Goal: Information Seeking & Learning: Learn about a topic

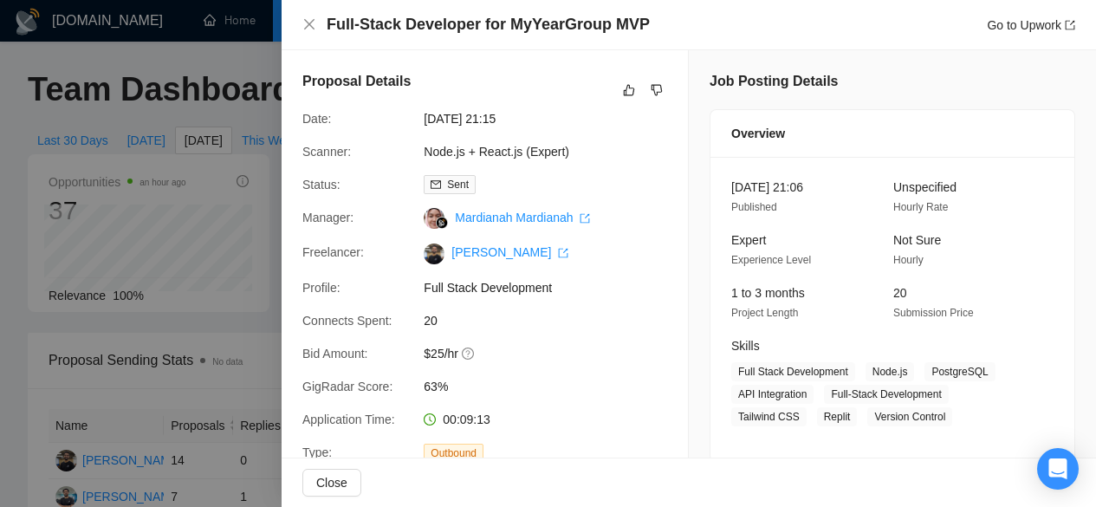
scroll to position [796, 0]
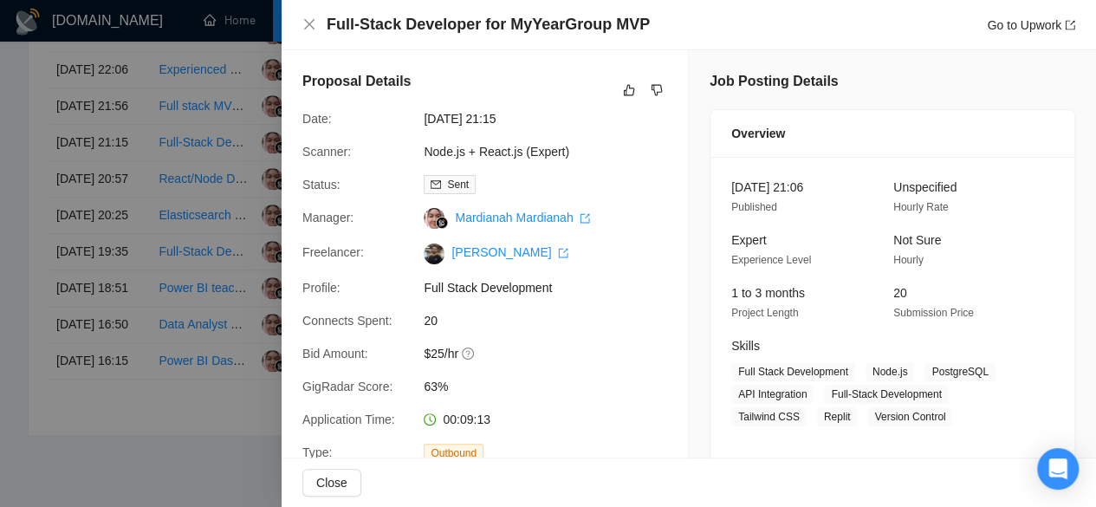
click at [201, 210] on div at bounding box center [548, 253] width 1096 height 507
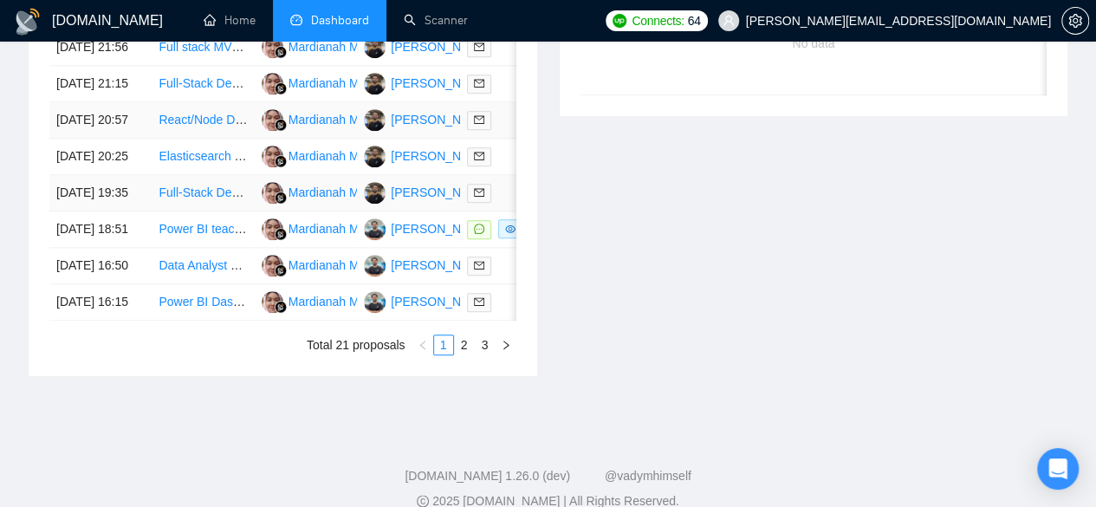
scroll to position [864, 0]
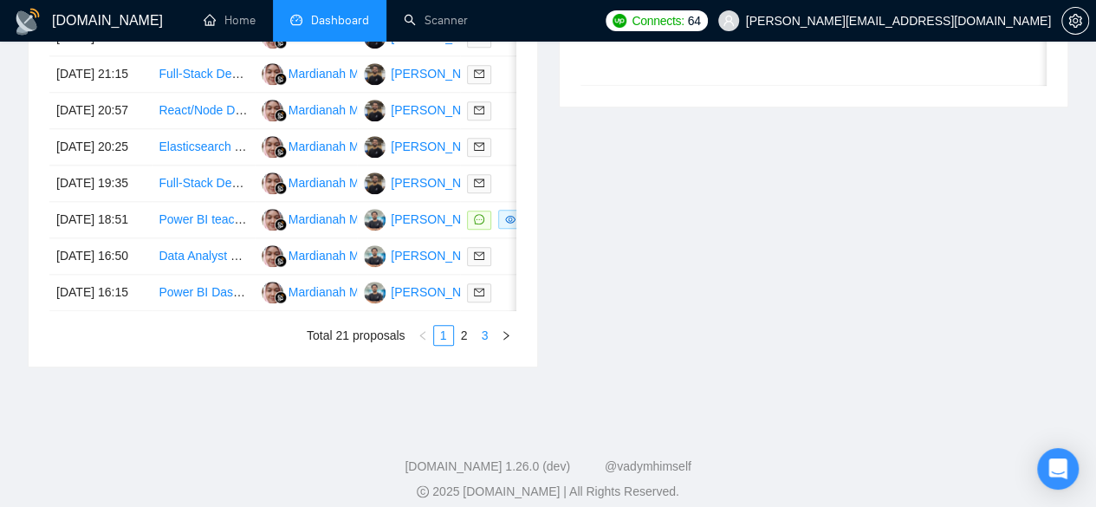
click at [481, 345] on link "3" at bounding box center [484, 335] width 19 height 19
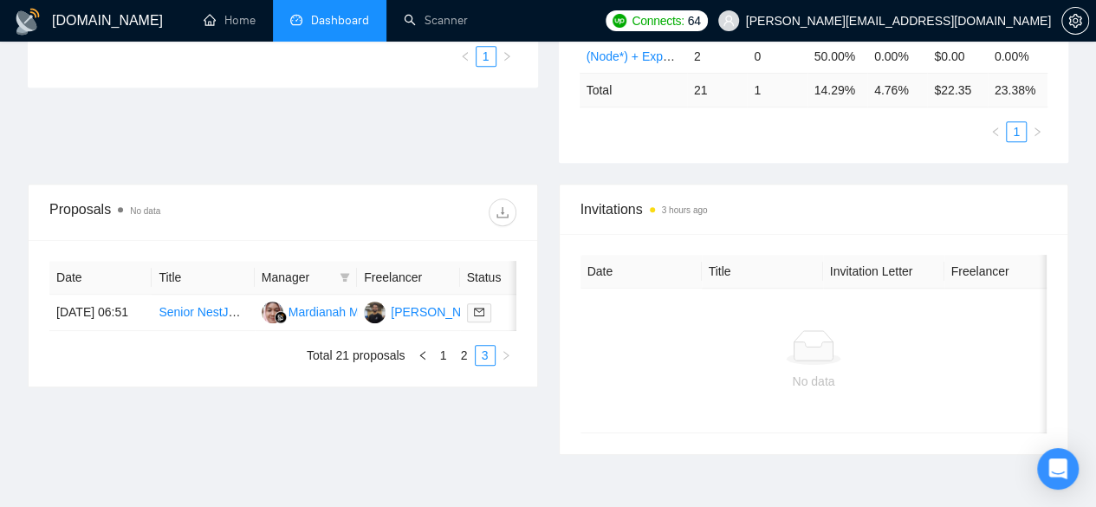
scroll to position [521, 0]
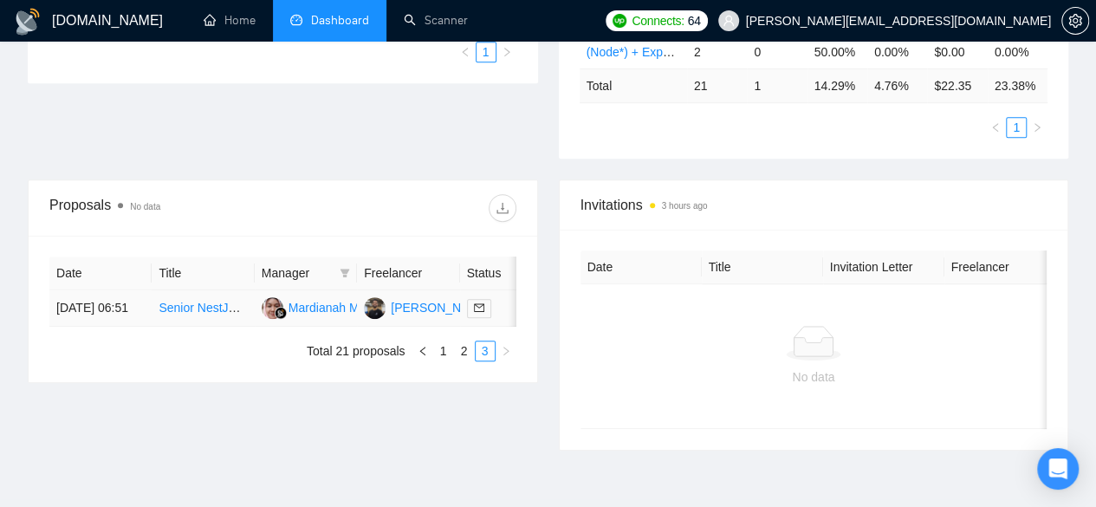
click at [199, 301] on link "Senior NestJS + Next.js + React Engineer(s)" at bounding box center [278, 308] width 240 height 14
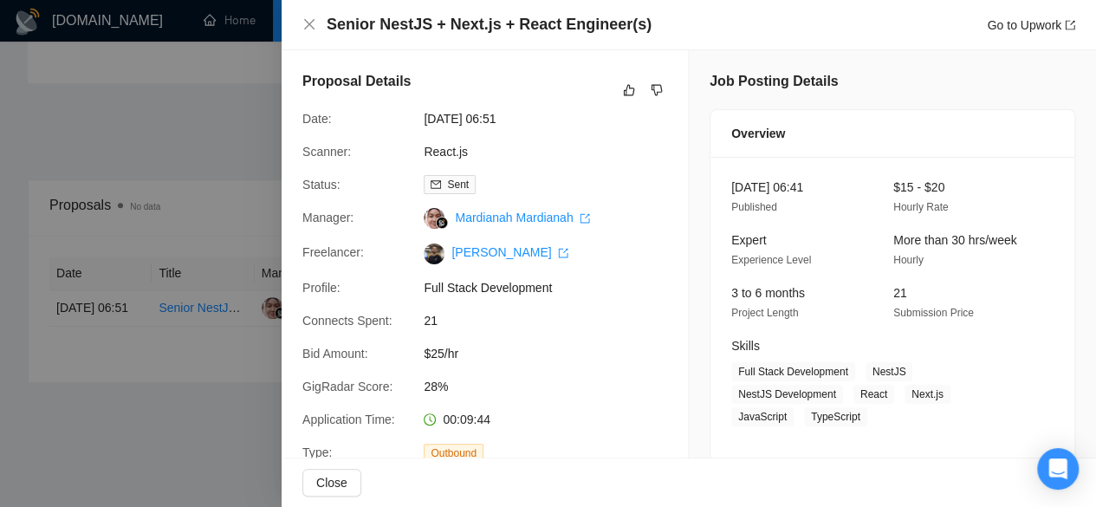
click at [178, 136] on div at bounding box center [548, 253] width 1096 height 507
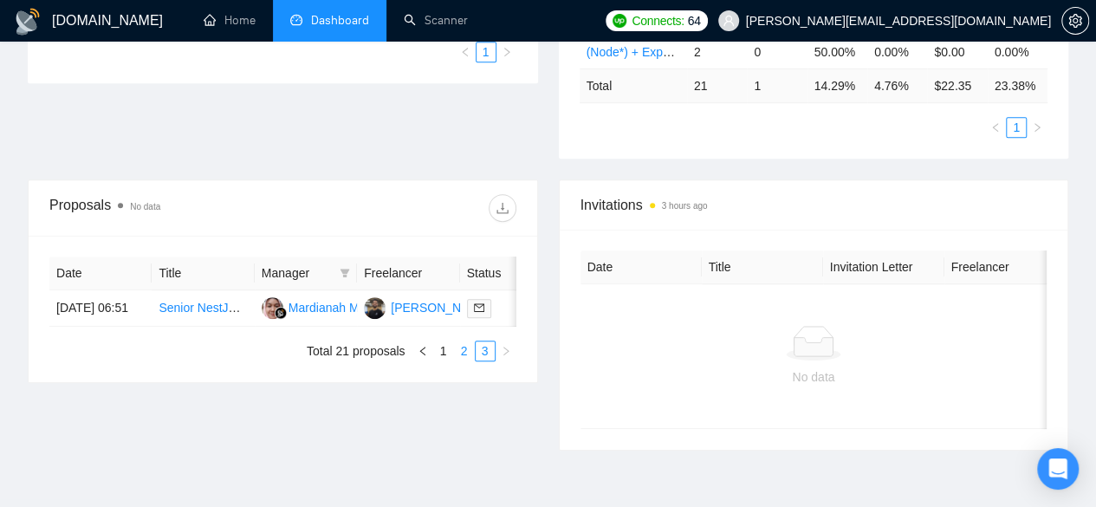
click at [458, 349] on link "2" at bounding box center [464, 350] width 19 height 19
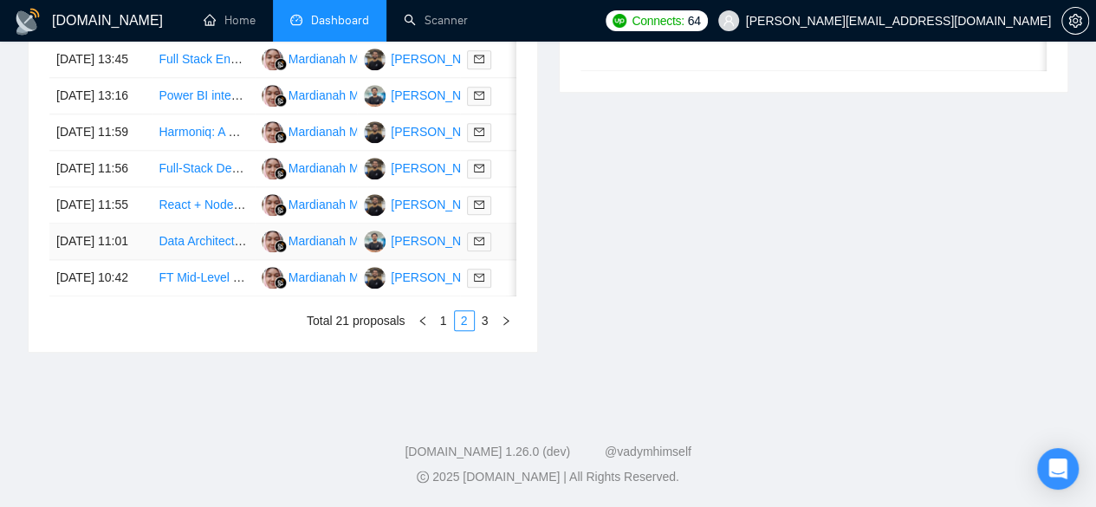
scroll to position [985, 0]
click at [189, 284] on link "FT Mid-Level Full-Stack Software Engineer for Australian Travel Marketplace / S…" at bounding box center [388, 277] width 460 height 14
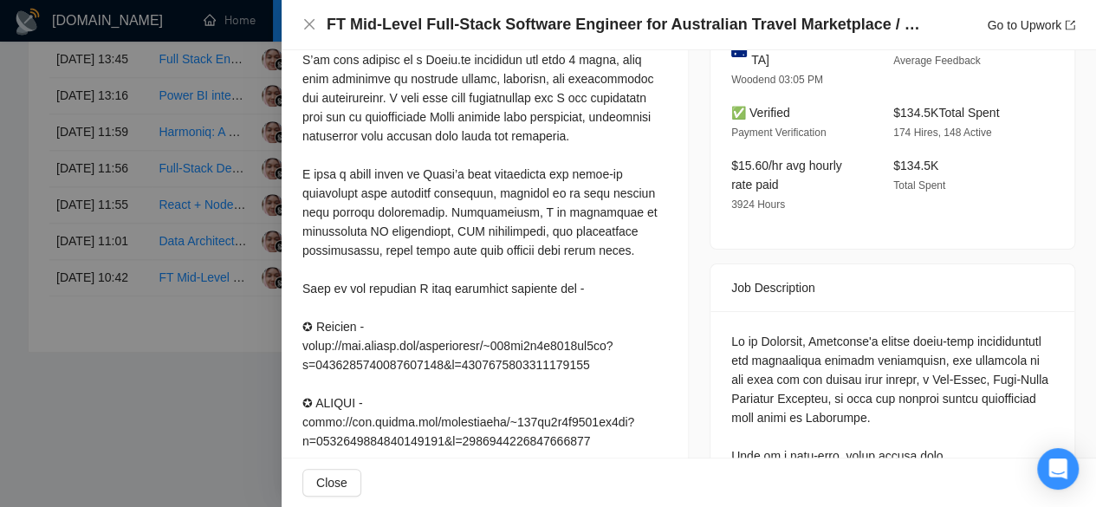
scroll to position [531, 0]
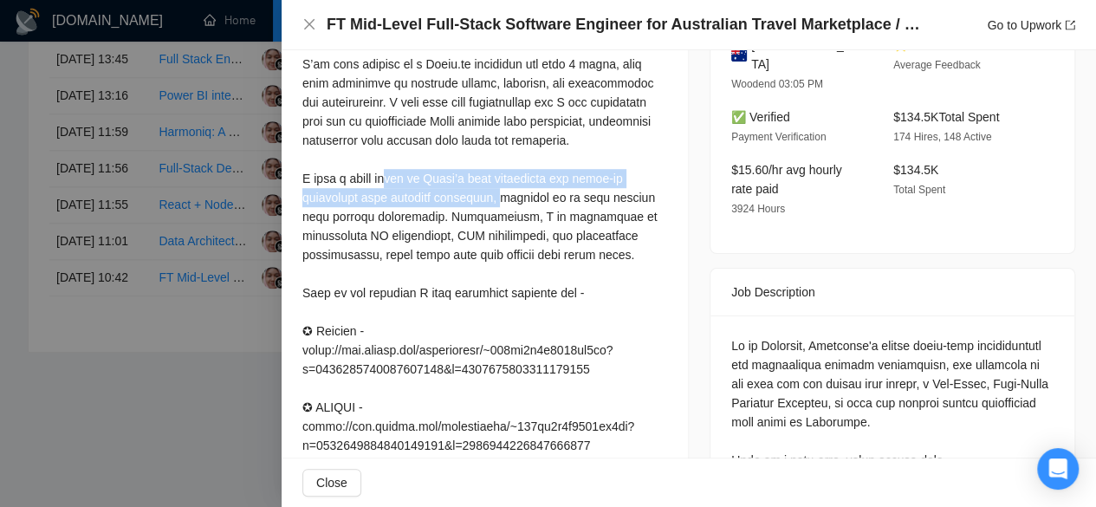
drag, startPoint x: 385, startPoint y: 202, endPoint x: 504, endPoint y: 212, distance: 120.0
click at [504, 212] on div at bounding box center [484, 368] width 365 height 705
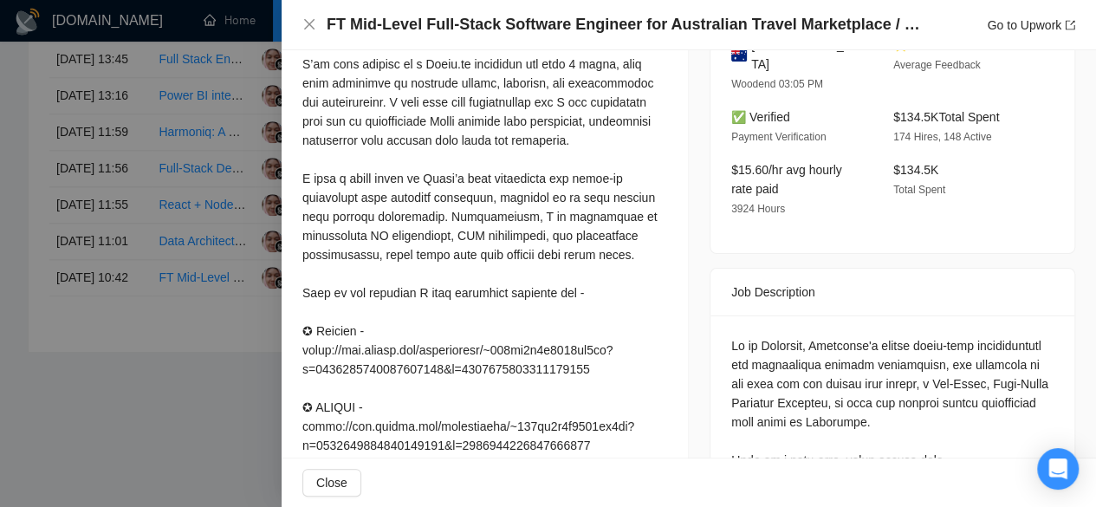
click at [518, 256] on div at bounding box center [484, 368] width 365 height 705
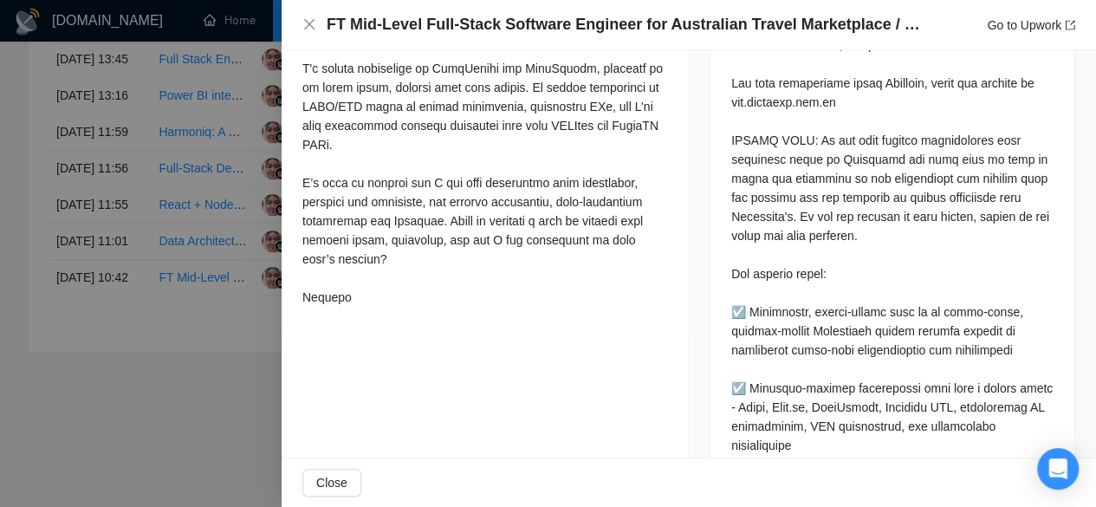
scroll to position [949, 0]
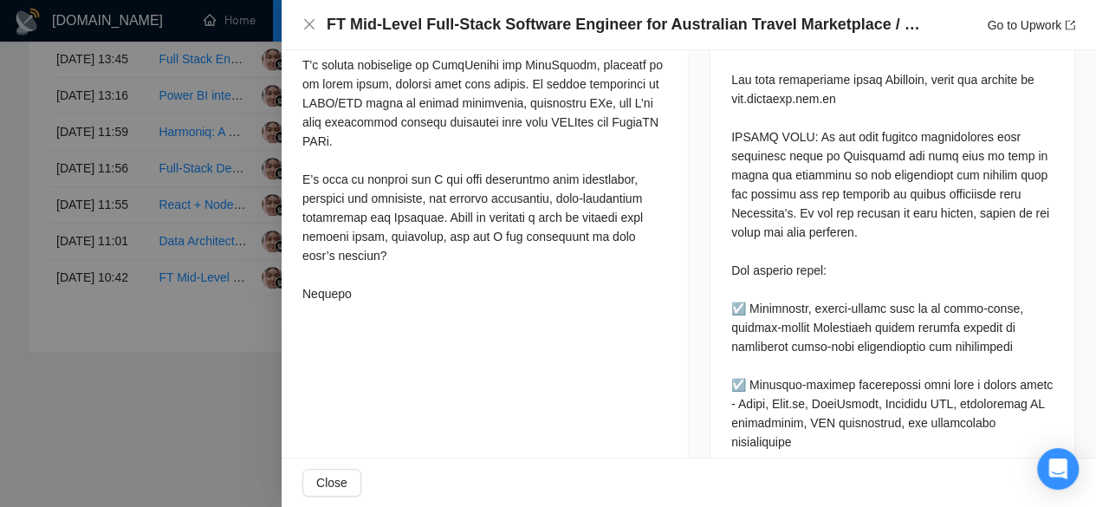
click at [161, 170] on div at bounding box center [548, 253] width 1096 height 507
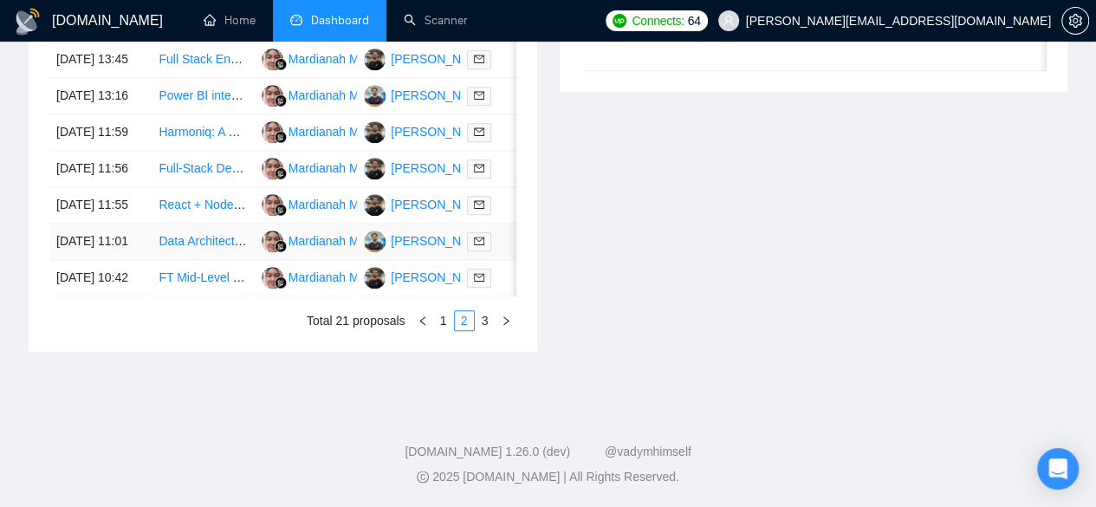
scroll to position [920, 0]
click at [194, 211] on link "React + Node.js Developer for Unique AI Web App" at bounding box center [293, 204] width 271 height 14
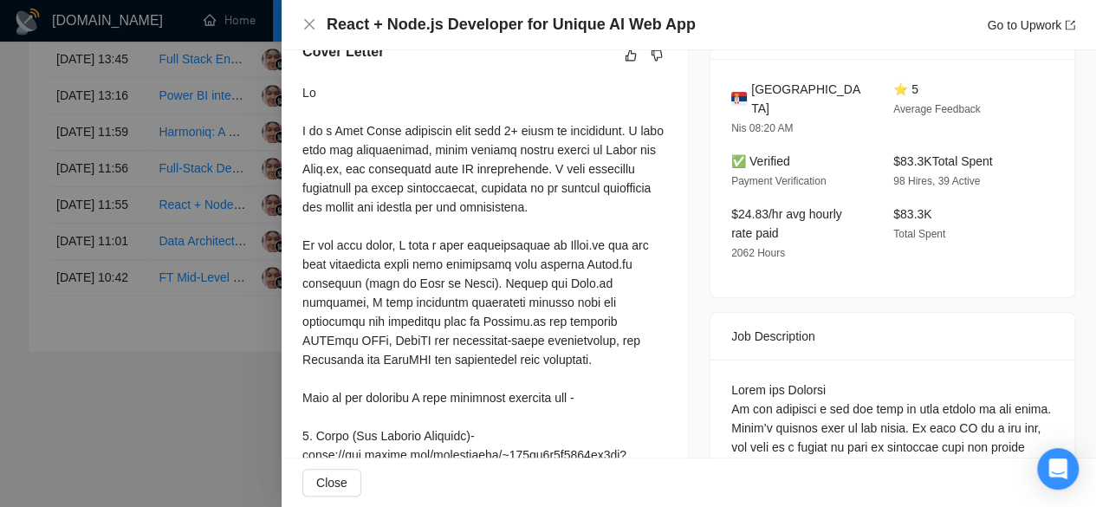
scroll to position [0, 0]
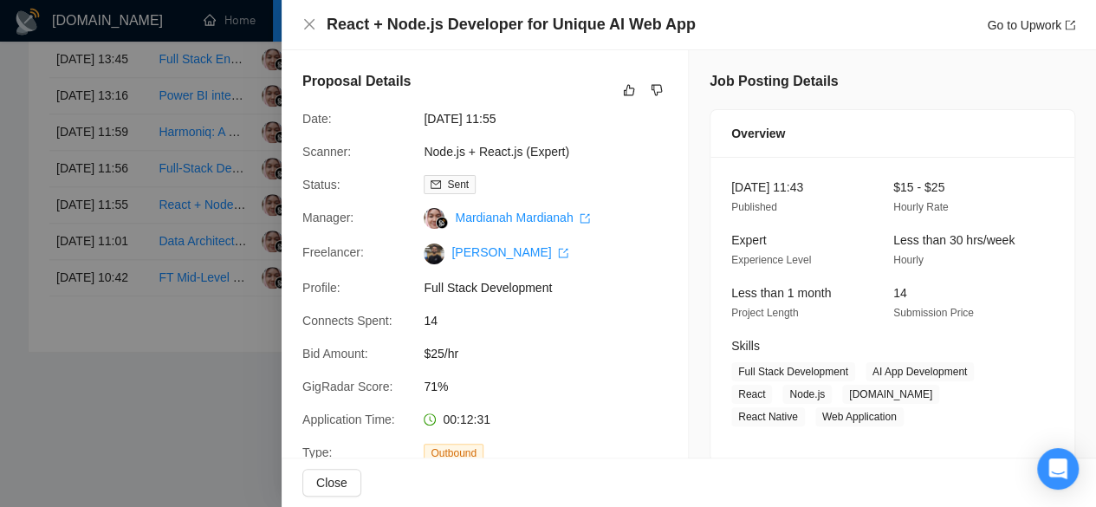
click at [168, 191] on div at bounding box center [548, 253] width 1096 height 507
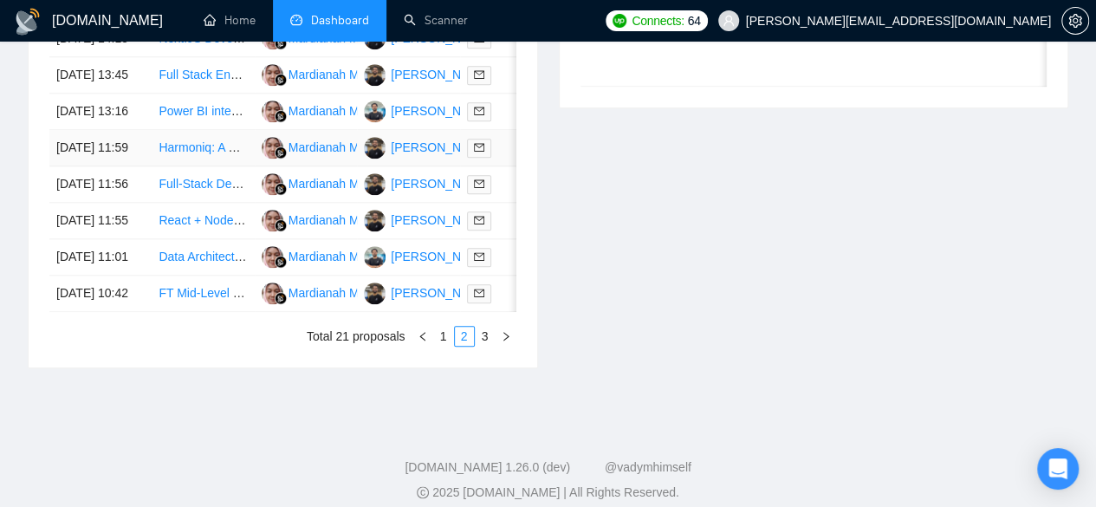
scroll to position [863, 0]
click at [184, 155] on link "Harmoniq: A Fully Browser-Based Collaborative AI DAW" at bounding box center [308, 148] width 301 height 14
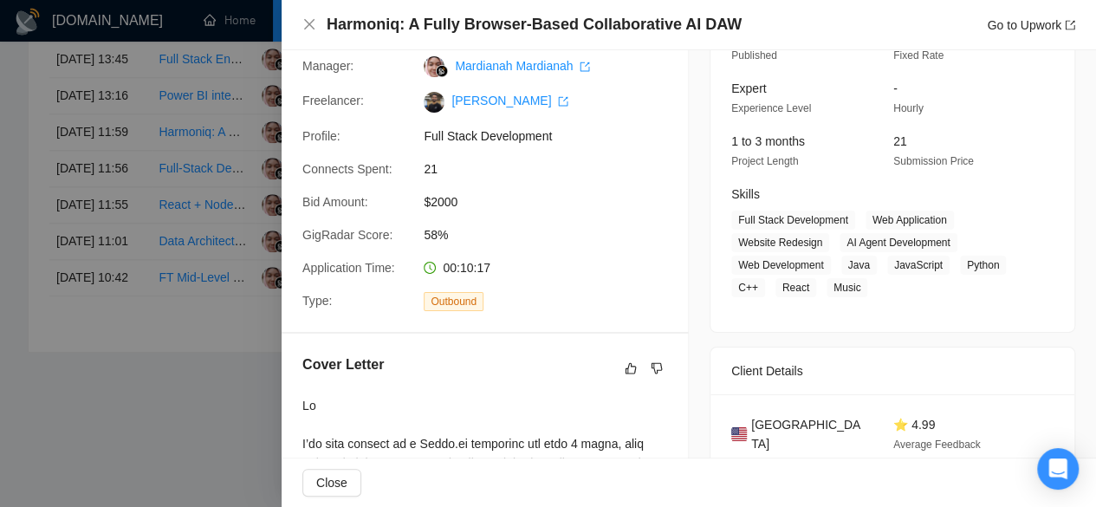
scroll to position [152, 0]
click at [306, 18] on icon "close" at bounding box center [309, 24] width 14 height 14
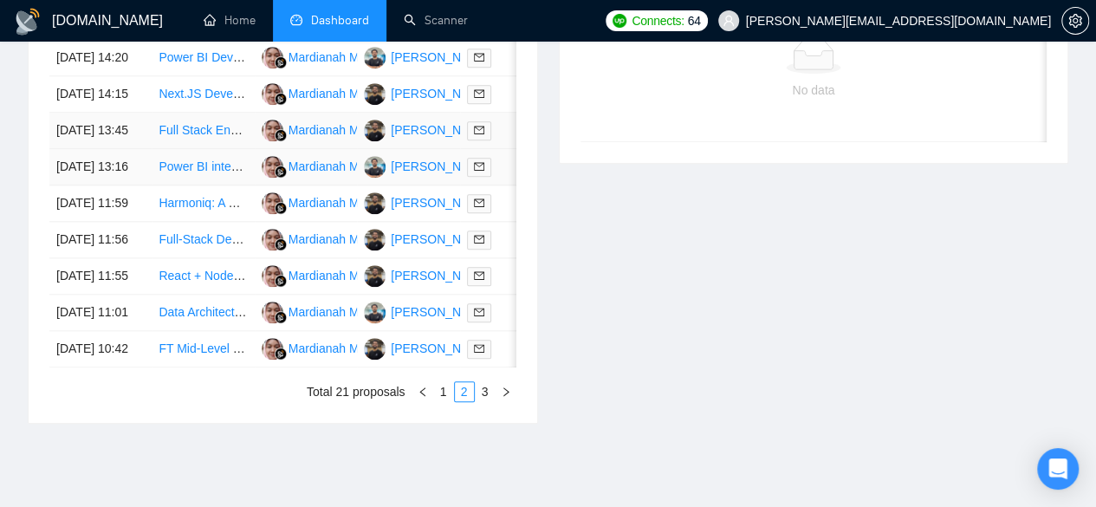
scroll to position [776, 0]
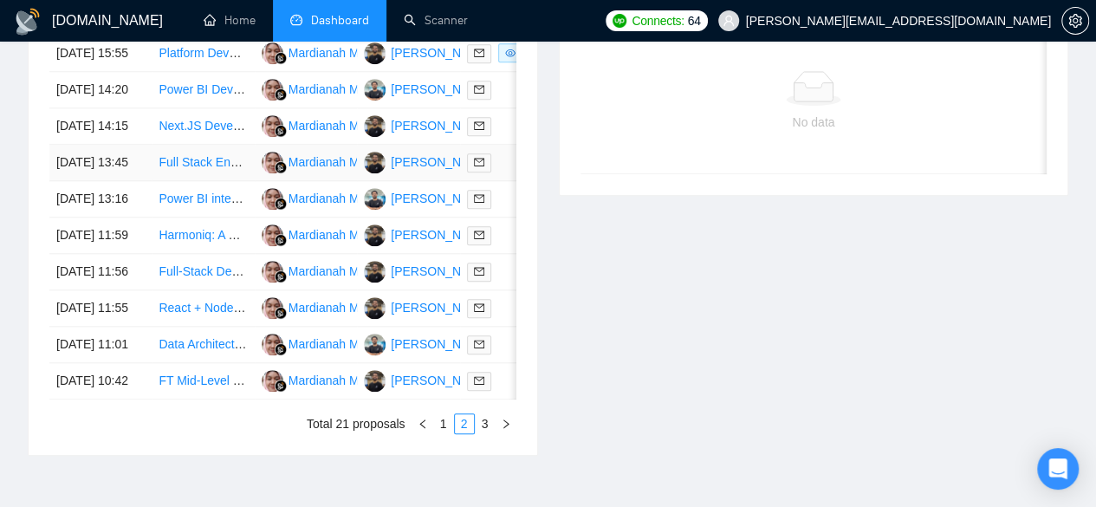
click at [198, 169] on link "Full Stack Engineer" at bounding box center [210, 162] width 105 height 14
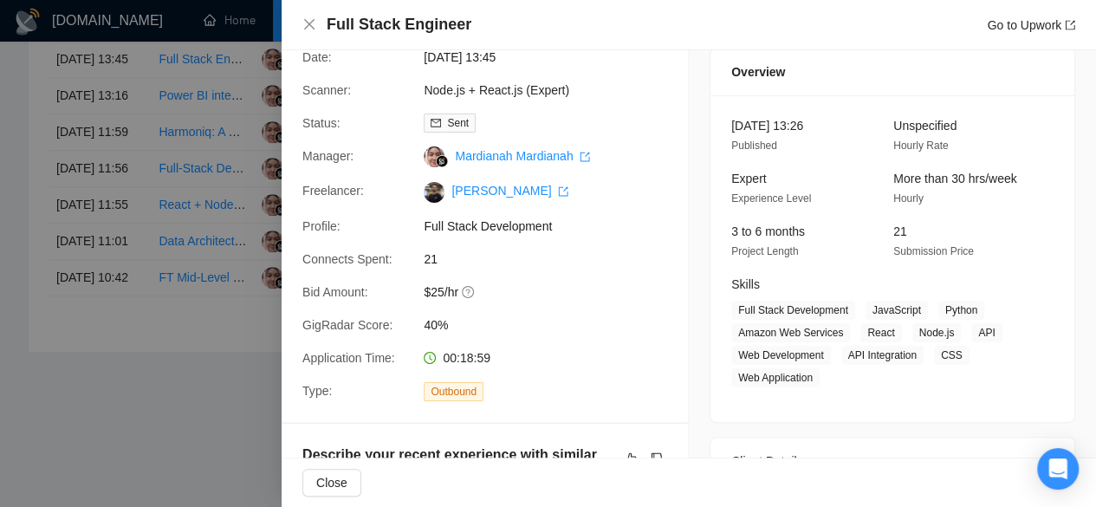
scroll to position [0, 0]
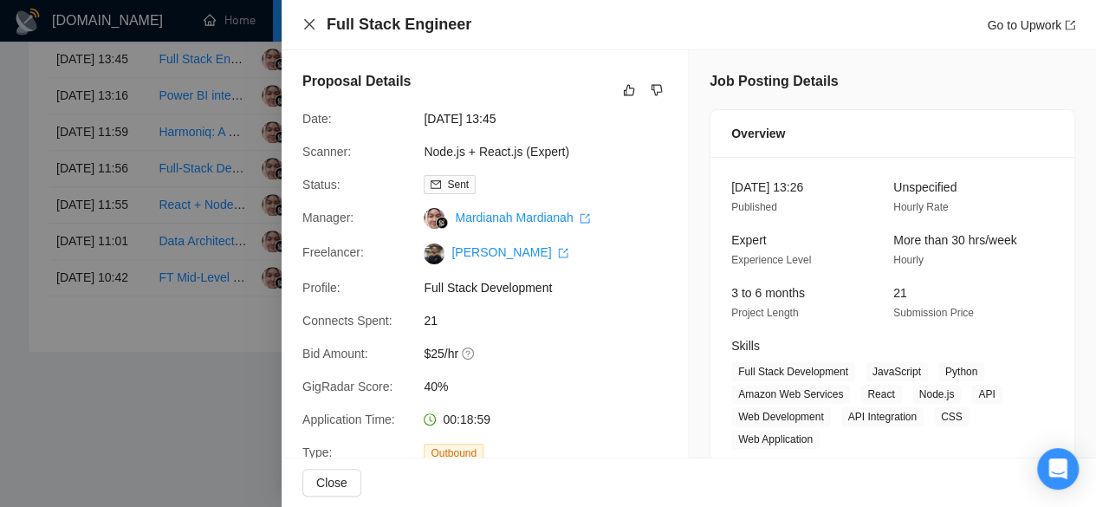
click at [305, 31] on icon "close" at bounding box center [309, 24] width 14 height 14
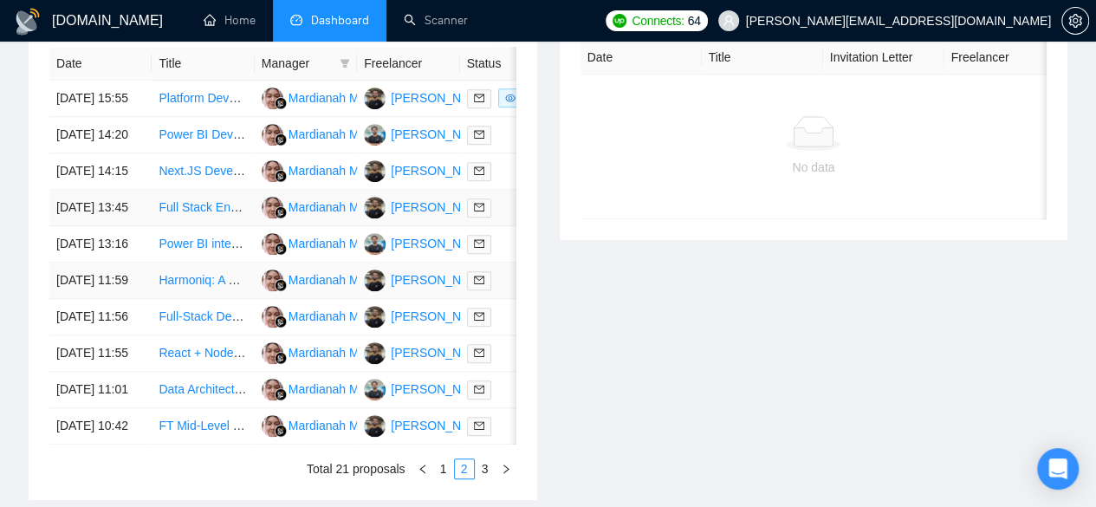
scroll to position [705, 0]
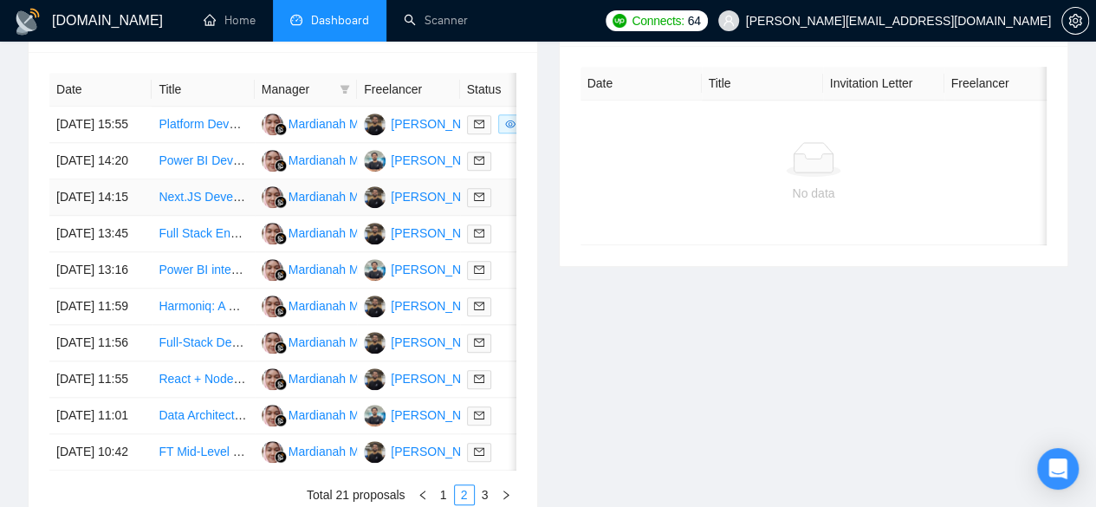
click at [196, 204] on link "Next.JS Developer for a quick project" at bounding box center [258, 197] width 200 height 14
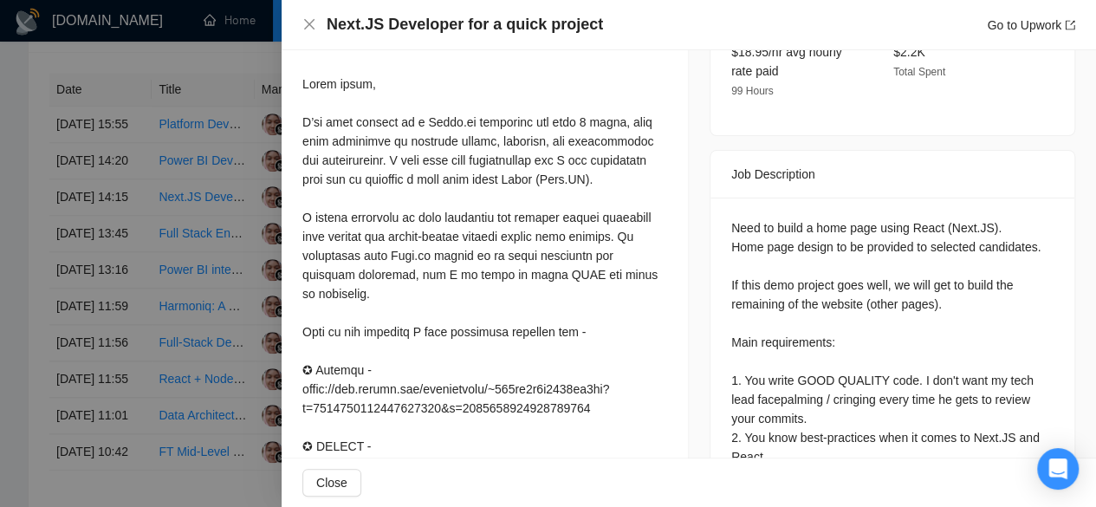
scroll to position [624, 0]
click at [238, 174] on div at bounding box center [548, 253] width 1096 height 507
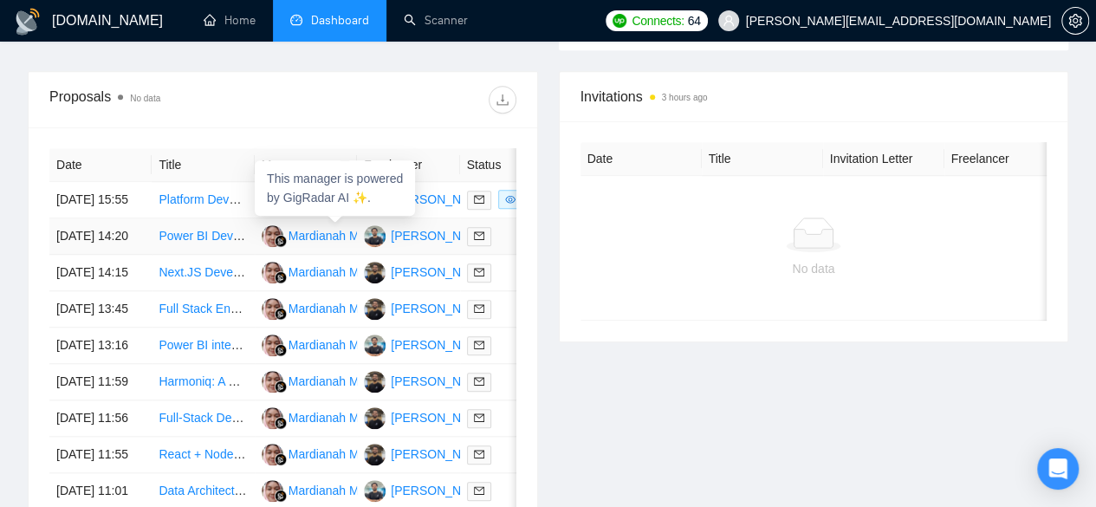
scroll to position [629, 0]
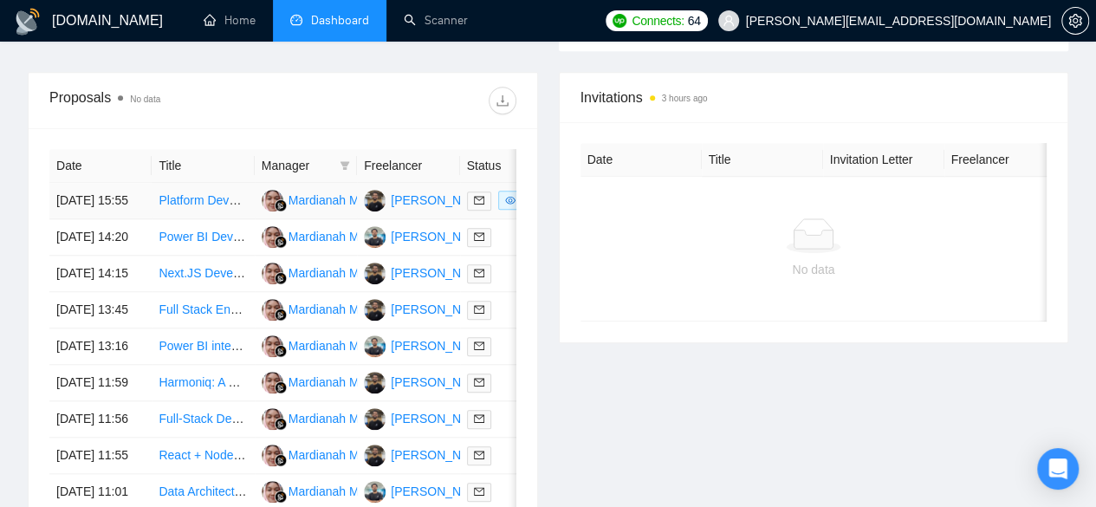
click at [206, 193] on link "Platform Developer Needed – Phase 1 (Puzzle Game Platform)" at bounding box center [328, 200] width 340 height 14
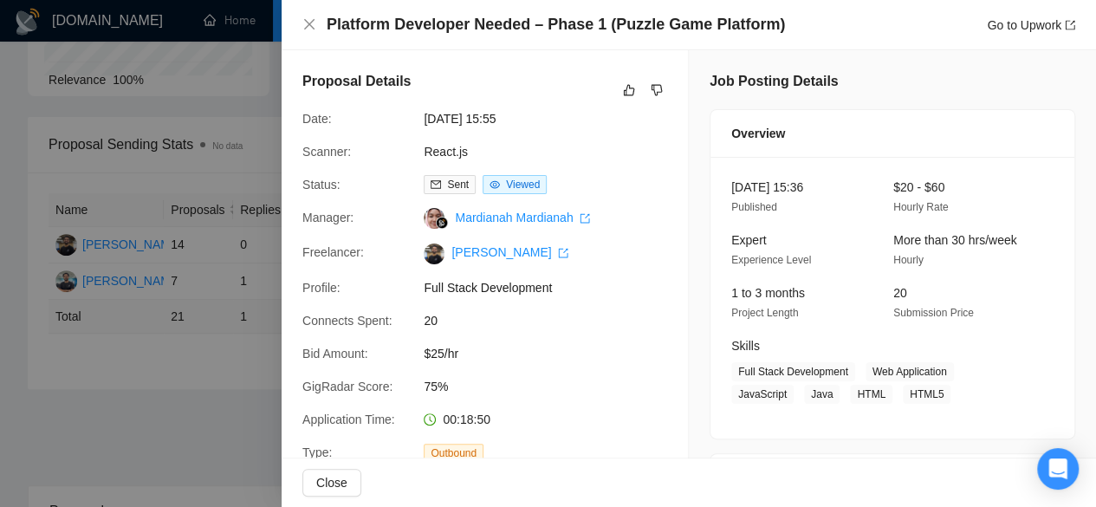
scroll to position [214, 0]
click at [150, 220] on div at bounding box center [548, 253] width 1096 height 507
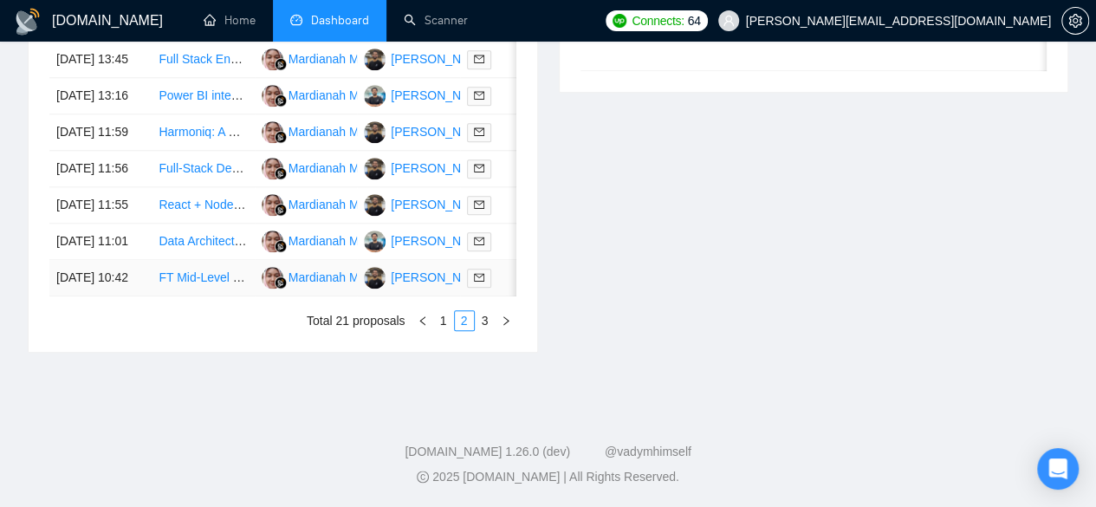
scroll to position [1022, 0]
click at [440, 329] on link "1" at bounding box center [443, 320] width 19 height 19
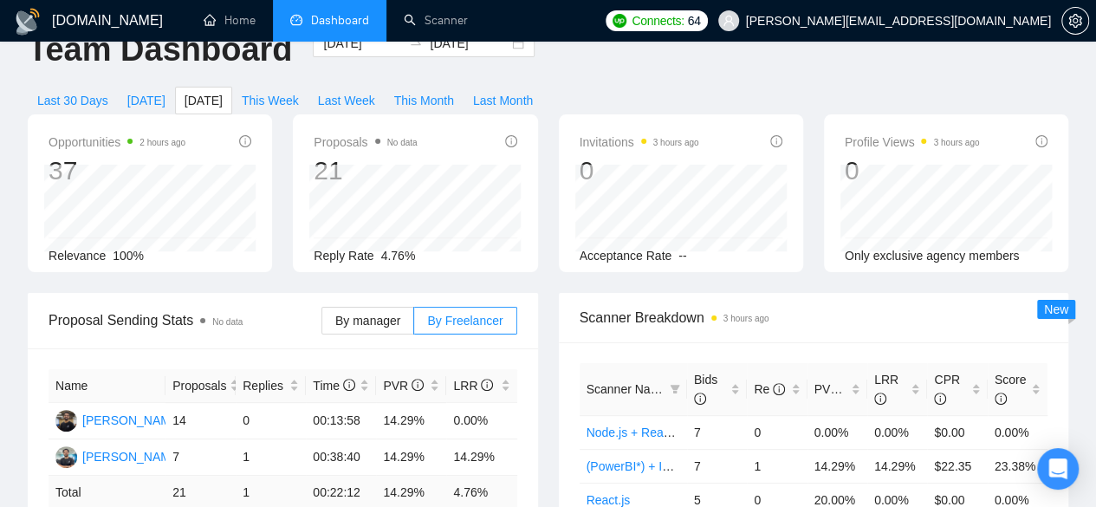
scroll to position [0, 0]
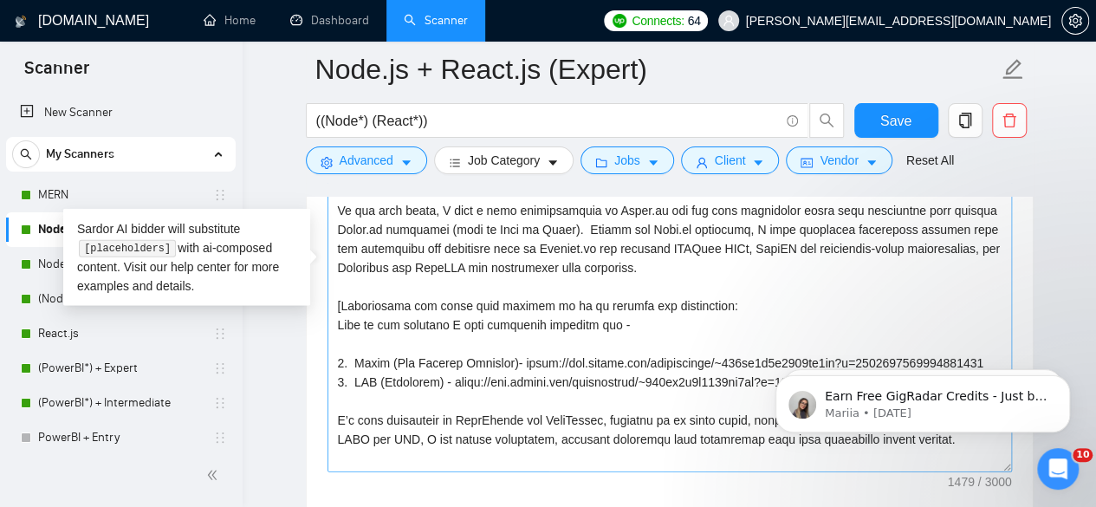
click at [441, 333] on textarea "Cover letter template:" at bounding box center [669, 277] width 684 height 390
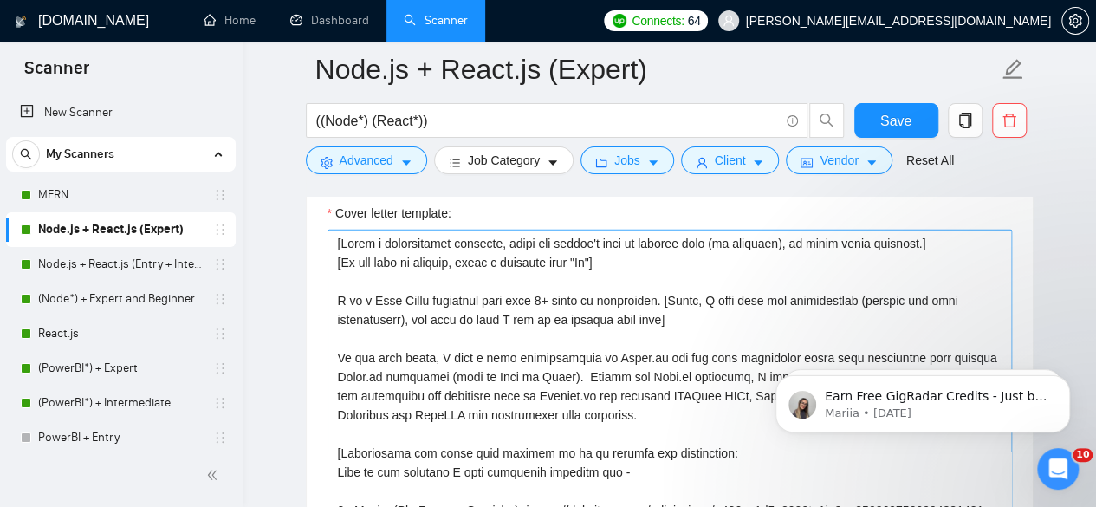
scroll to position [2017, 0]
